Goal: Find specific page/section: Find specific page/section

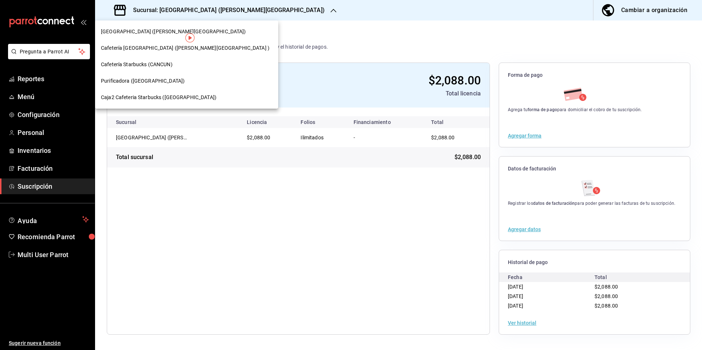
click at [166, 27] on div "Casa Grande Restaurante (QUINTANA ROO)" at bounding box center [186, 31] width 183 height 16
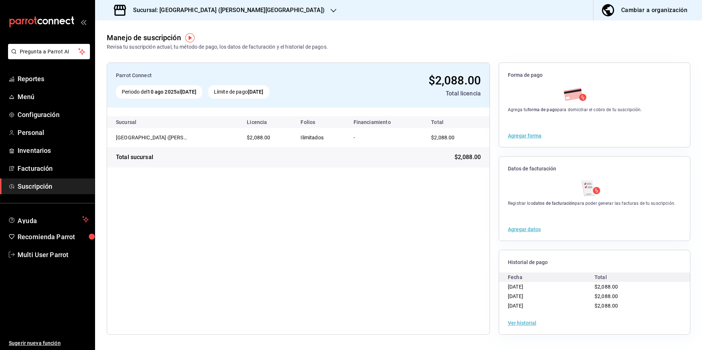
click at [331, 8] on icon "button" at bounding box center [334, 11] width 6 height 6
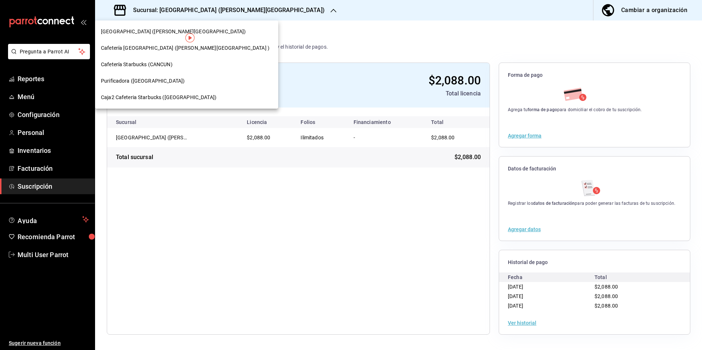
click at [284, 10] on div at bounding box center [351, 175] width 702 height 350
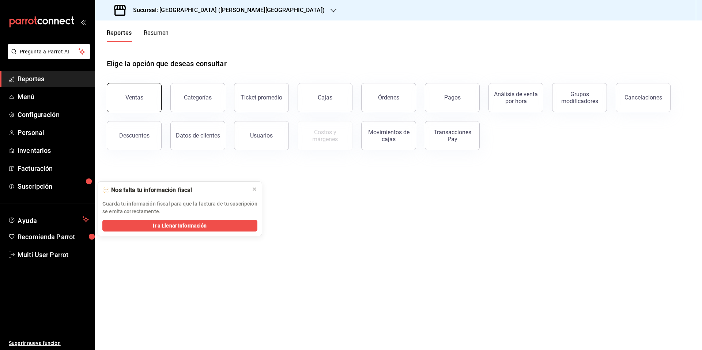
click at [129, 99] on div "Ventas" at bounding box center [134, 97] width 18 height 7
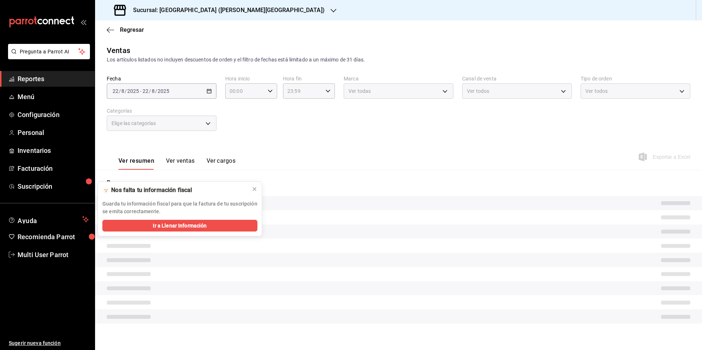
click at [253, 186] on icon at bounding box center [255, 189] width 6 height 6
